Goal: Information Seeking & Learning: Learn about a topic

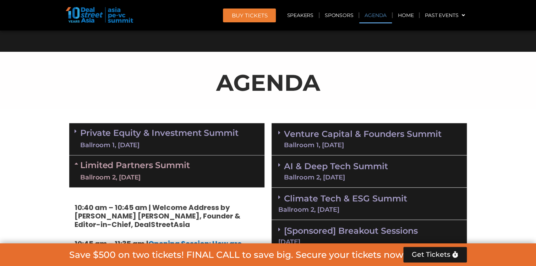
scroll to position [406, 0]
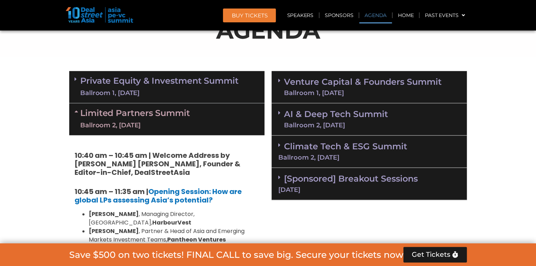
click at [77, 81] on span at bounding box center [78, 79] width 6 height 6
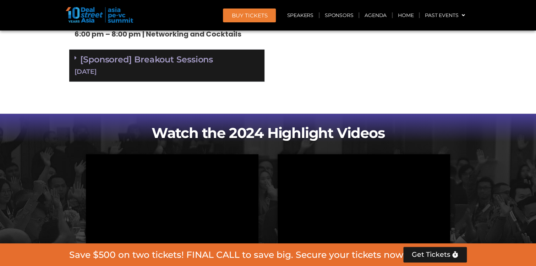
scroll to position [2197, 0]
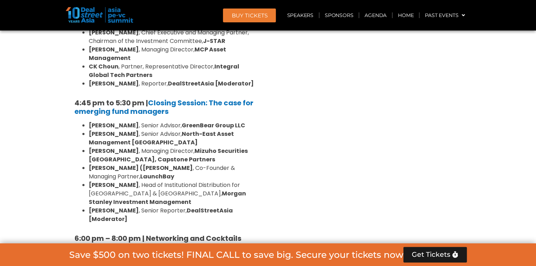
click at [79, 254] on div "[Sponsored] Breakout Sessions [DATE]" at bounding box center [166, 270] width 195 height 32
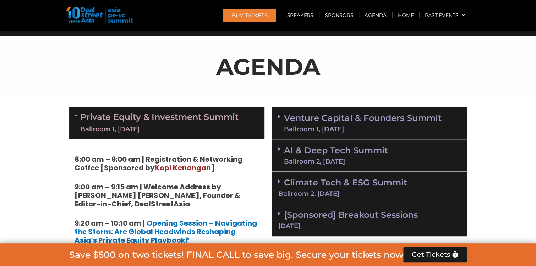
scroll to position [406, 0]
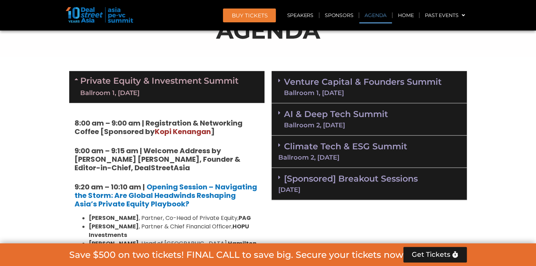
click at [373, 90] on div "Ballroom 1, [DATE]" at bounding box center [363, 93] width 158 height 6
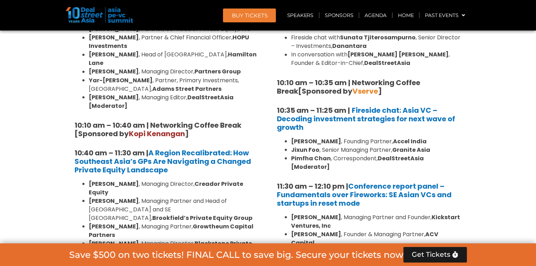
scroll to position [633, 0]
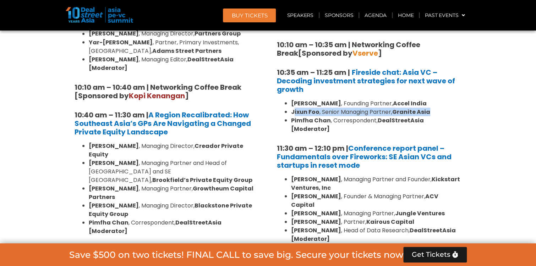
drag, startPoint x: 294, startPoint y: 112, endPoint x: 432, endPoint y: 111, distance: 137.5
click at [432, 111] on li "[PERSON_NAME] , Senior Managing Partner, Granite Asia" at bounding box center [376, 112] width 171 height 9
click at [424, 117] on strong "DealStreetAsia [Moderator]" at bounding box center [357, 124] width 133 height 17
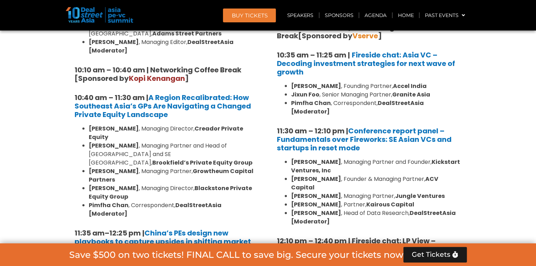
scroll to position [662, 0]
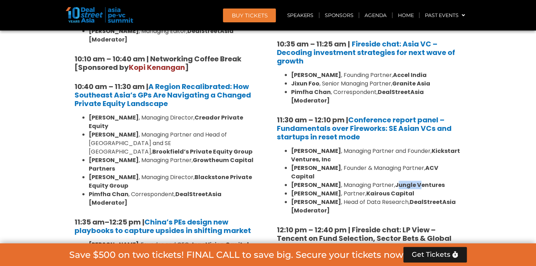
drag, startPoint x: 392, startPoint y: 169, endPoint x: 414, endPoint y: 169, distance: 21.7
click at [414, 181] on strong "Jungle Ventures" at bounding box center [420, 185] width 50 height 8
click at [419, 181] on strong "Jungle Ventures" at bounding box center [420, 185] width 50 height 8
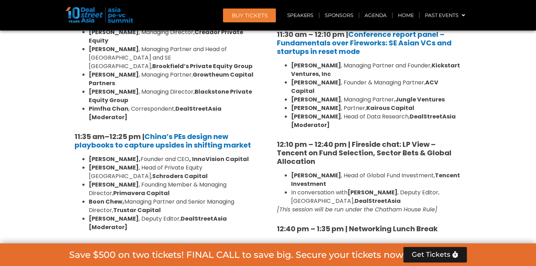
scroll to position [776, 0]
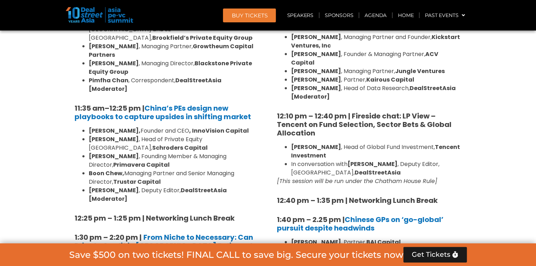
drag, startPoint x: 294, startPoint y: 139, endPoint x: 327, endPoint y: 139, distance: 32.7
click at [327, 143] on li "[PERSON_NAME] , Head of Global Fund Investment, Tencent Investment" at bounding box center [376, 151] width 171 height 17
click at [299, 143] on strong "[PERSON_NAME]" at bounding box center [316, 147] width 50 height 8
drag, startPoint x: 314, startPoint y: 131, endPoint x: 430, endPoint y: 134, distance: 115.8
click at [430, 143] on li "[PERSON_NAME] , Head of Global Fund Investment, Tencent Investment" at bounding box center [376, 151] width 171 height 17
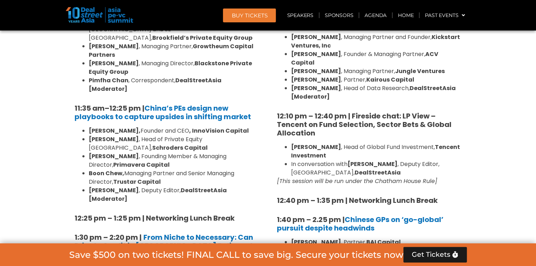
click at [430, 143] on li "[PERSON_NAME] , Head of Global Fund Investment, Tencent Investment" at bounding box center [376, 151] width 171 height 17
drag, startPoint x: 310, startPoint y: 148, endPoint x: 422, endPoint y: 150, distance: 111.9
click at [421, 160] on li "In conversation with [PERSON_NAME] , Deputy Editor, [GEOGRAPHIC_DATA], DealStre…" at bounding box center [376, 168] width 171 height 17
click at [423, 160] on li "In conversation with [PERSON_NAME] , Deputy Editor, [GEOGRAPHIC_DATA], DealStre…" at bounding box center [376, 168] width 171 height 17
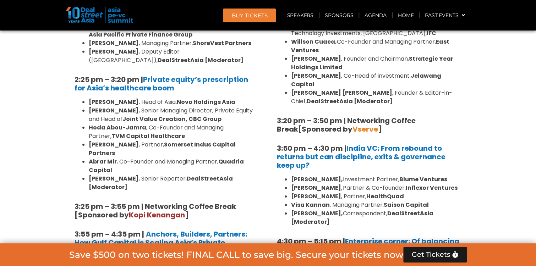
scroll to position [1088, 0]
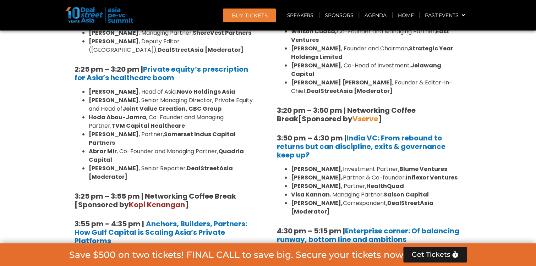
click at [441, 191] on li "Visa Kannan , Managing Partner, Saison Capital" at bounding box center [376, 195] width 171 height 9
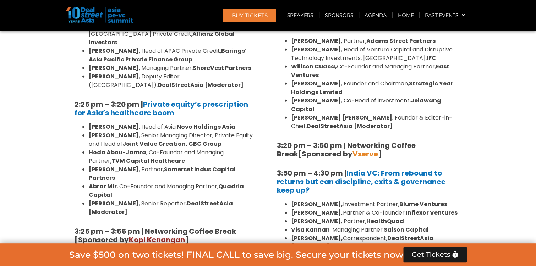
scroll to position [1053, 0]
